Goal: Communication & Community: Answer question/provide support

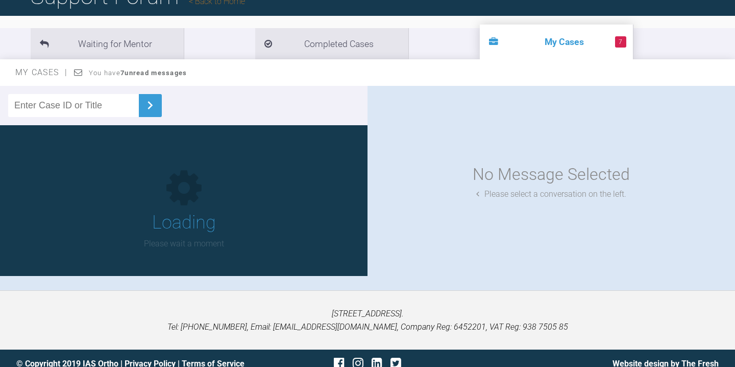
scroll to position [106, 0]
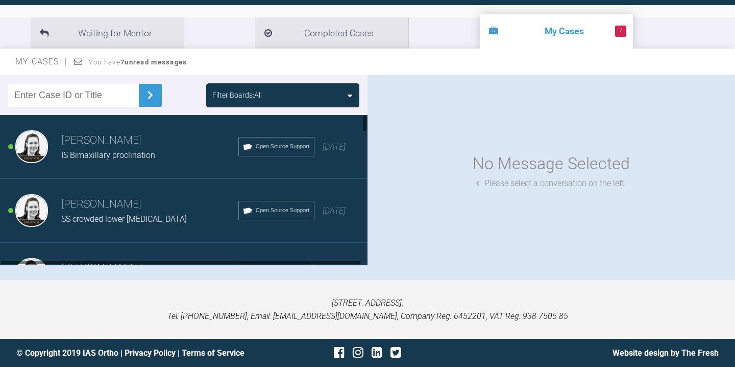
click at [133, 163] on div "[PERSON_NAME] IS Bimaxillary proclination Open Source Support [DATE]" at bounding box center [184, 147] width 368 height 64
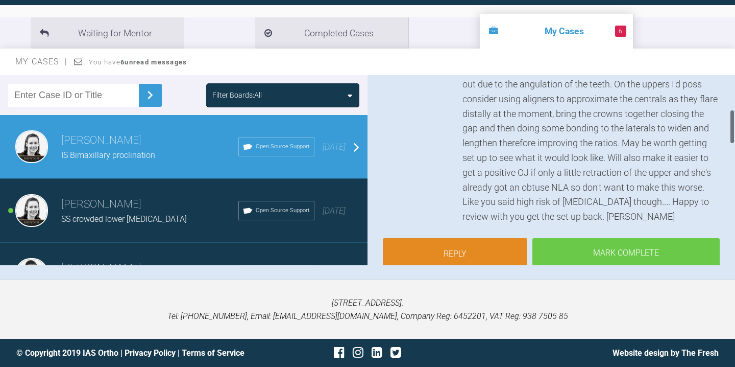
scroll to position [189, 0]
click at [459, 251] on link "Reply" at bounding box center [455, 254] width 144 height 32
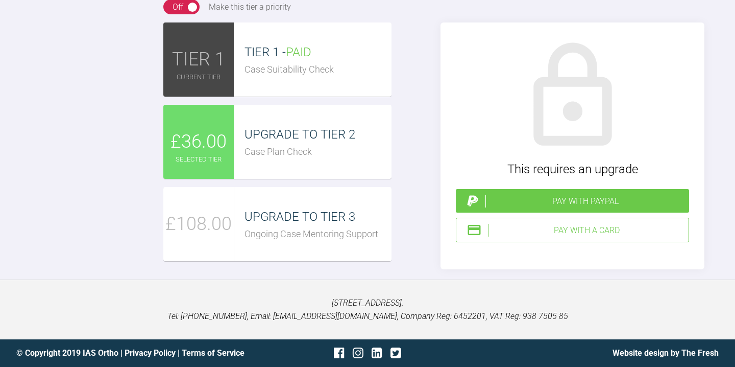
scroll to position [1281, 0]
click at [580, 208] on div "Pay with PayPal" at bounding box center [585, 200] width 200 height 13
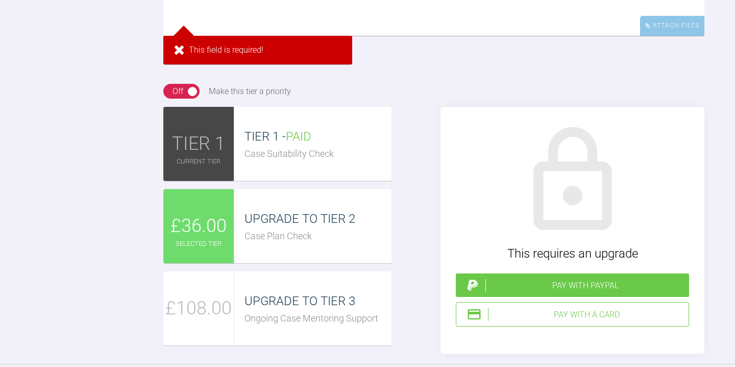
scroll to position [1117, 0]
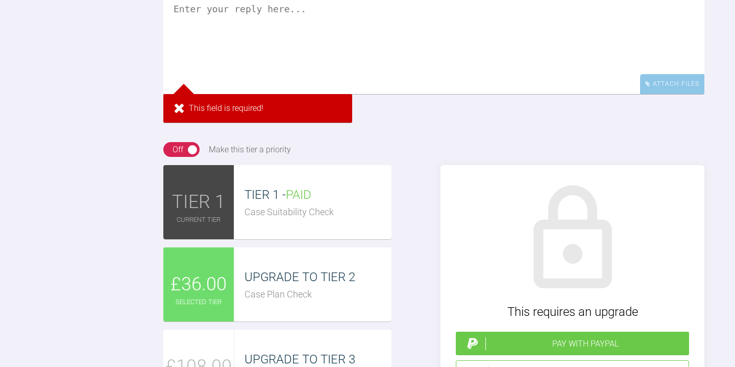
click at [326, 94] on textarea at bounding box center [433, 43] width 541 height 102
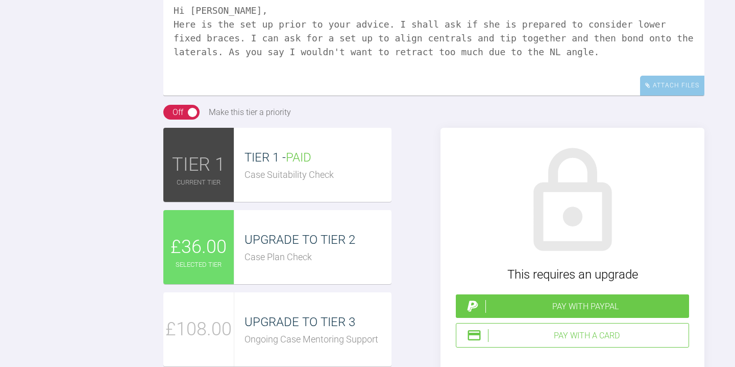
scroll to position [1121, 0]
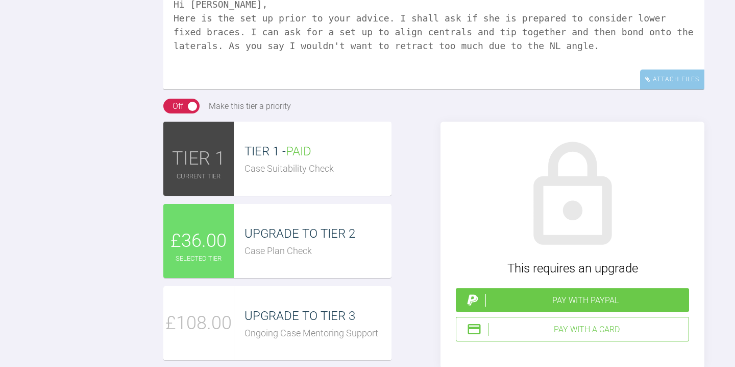
click at [278, 89] on textarea "Hi [PERSON_NAME], Here is the set up prior to your advice. I shall ask if she i…" at bounding box center [433, 38] width 541 height 102
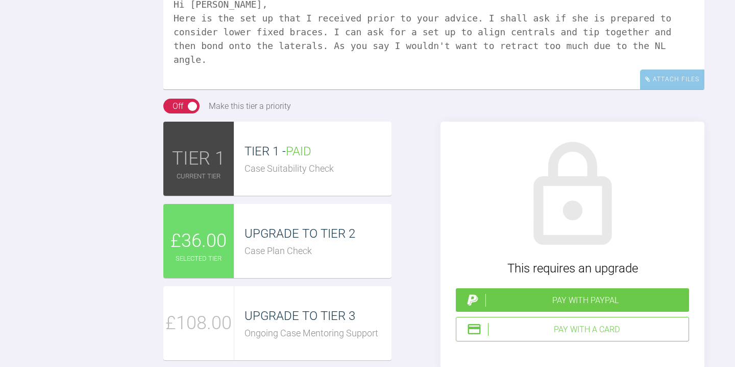
click at [290, 89] on textarea "Hi Kelly, Here is the set up that I received prior to your advice. I shall ask …" at bounding box center [433, 38] width 541 height 102
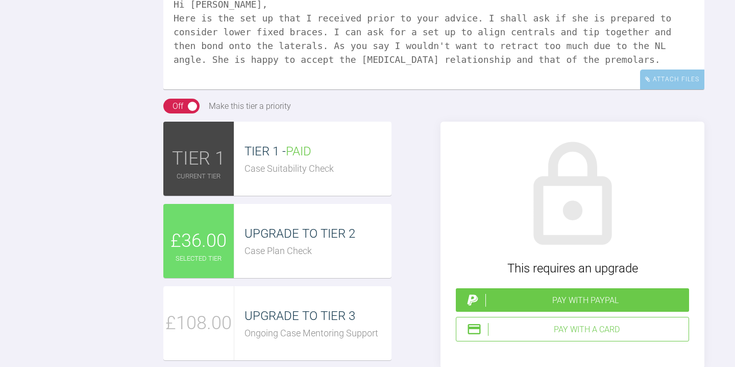
scroll to position [3, 0]
paste textarea "https://eshop-dr.clearcorrect.com/treatment-plan/password/public/7A3E9266-7CA7-…"
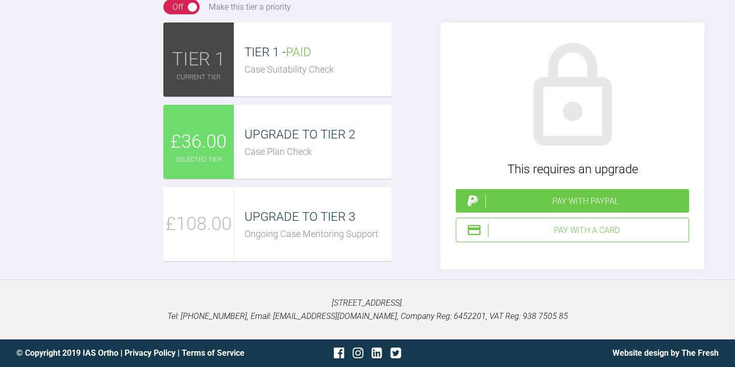
scroll to position [58, 0]
paste textarea "]vgZYv0=ji"
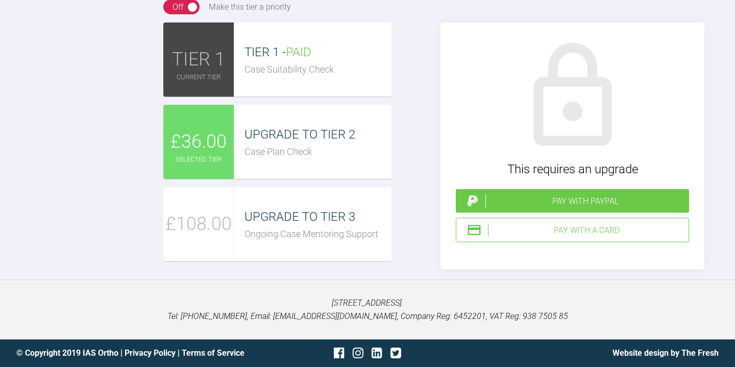
type textarea "Hi Kelly, Here is the set up that I received prior to your advice. I shall ask …"
click at [554, 237] on div "Pay with a Card" at bounding box center [586, 230] width 197 height 13
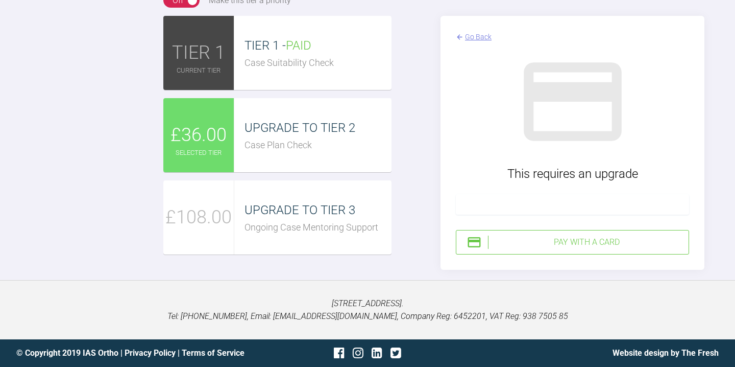
scroll to position [1364, 0]
click at [485, 242] on div "Pay with a Card" at bounding box center [572, 242] width 233 height 25
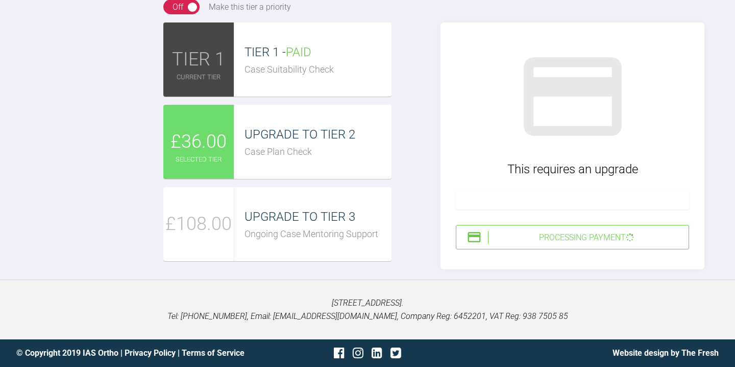
scroll to position [1358, 0]
click at [287, 159] on div "UPGRADE TO TIER 2 Case Plan Check" at bounding box center [312, 142] width 157 height 74
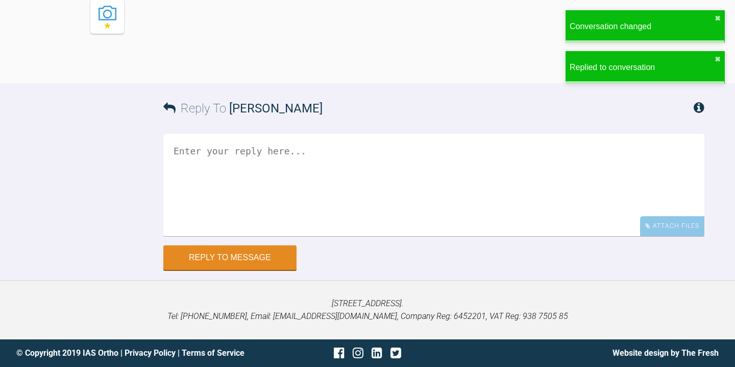
scroll to position [1502, 0]
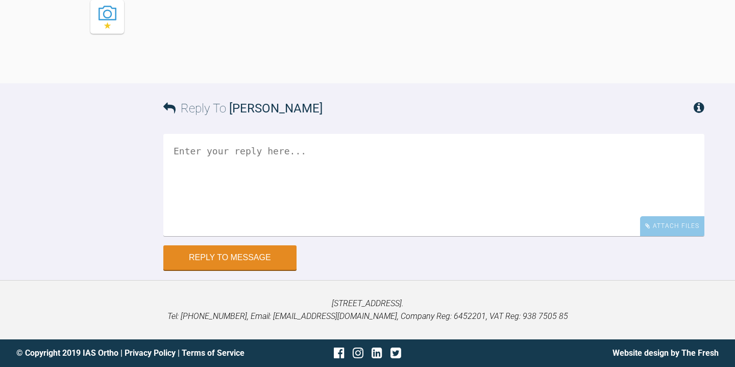
drag, startPoint x: 320, startPoint y: 166, endPoint x: 371, endPoint y: 113, distance: 74.0
